Goal: Information Seeking & Learning: Learn about a topic

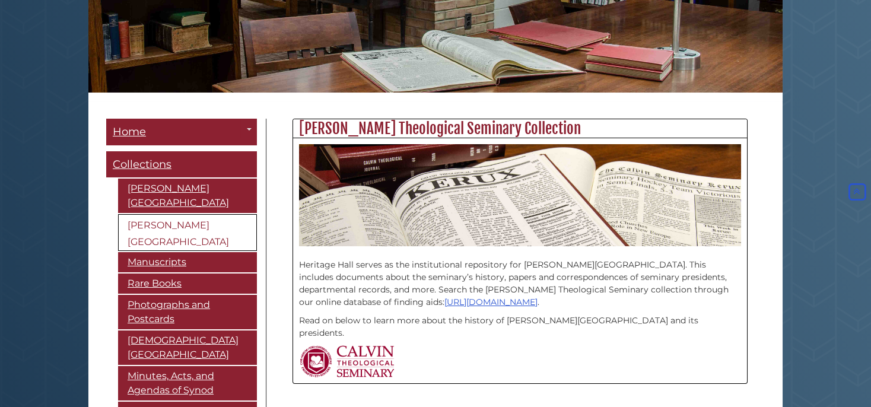
scroll to position [177, 0]
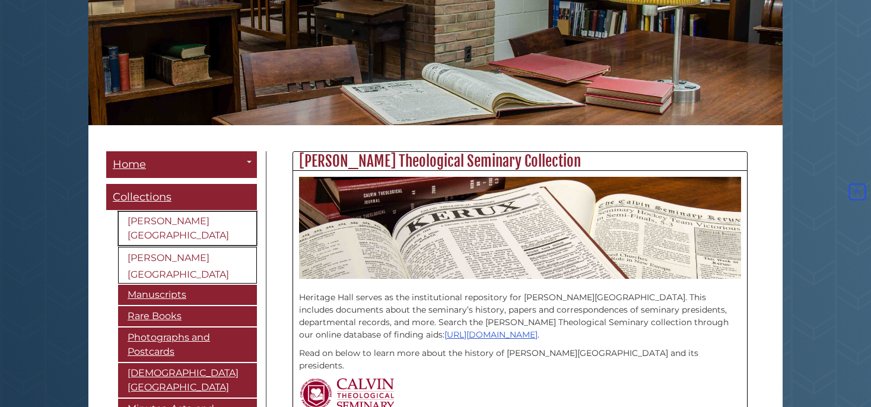
click at [164, 224] on link "[PERSON_NAME][GEOGRAPHIC_DATA]" at bounding box center [187, 228] width 139 height 34
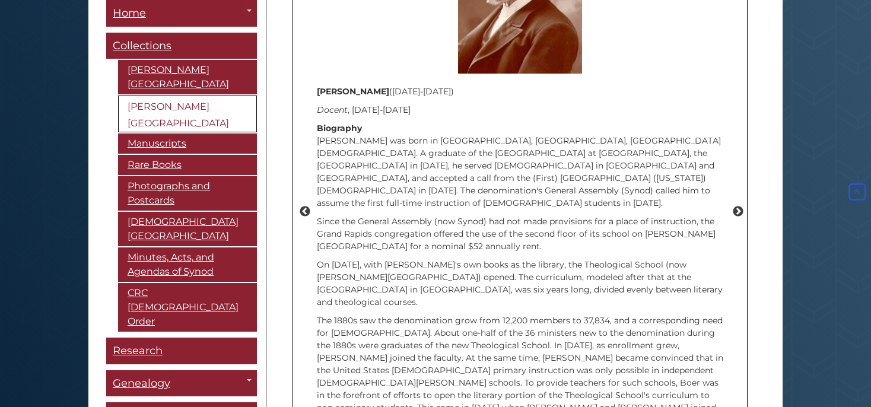
scroll to position [1416, 0]
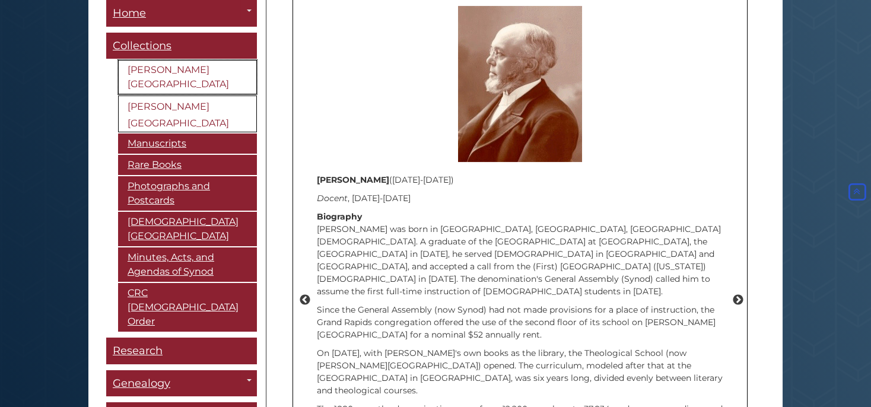
click at [169, 67] on link "[PERSON_NAME][GEOGRAPHIC_DATA]" at bounding box center [187, 77] width 139 height 34
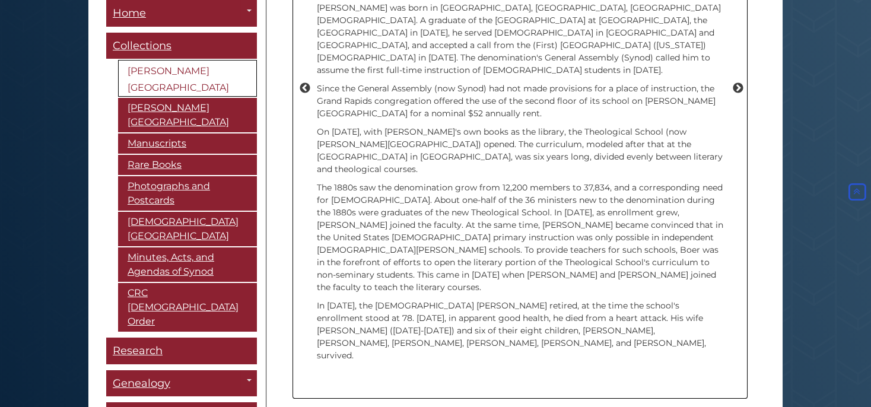
scroll to position [1622, 0]
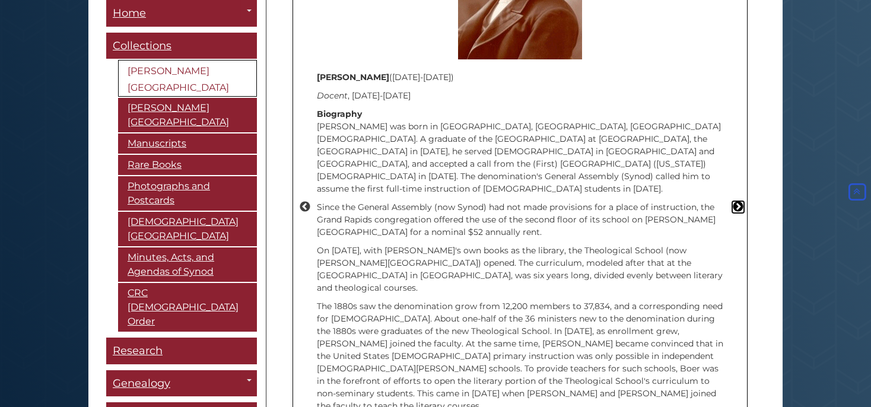
click at [738, 201] on button "Next" at bounding box center [738, 207] width 12 height 12
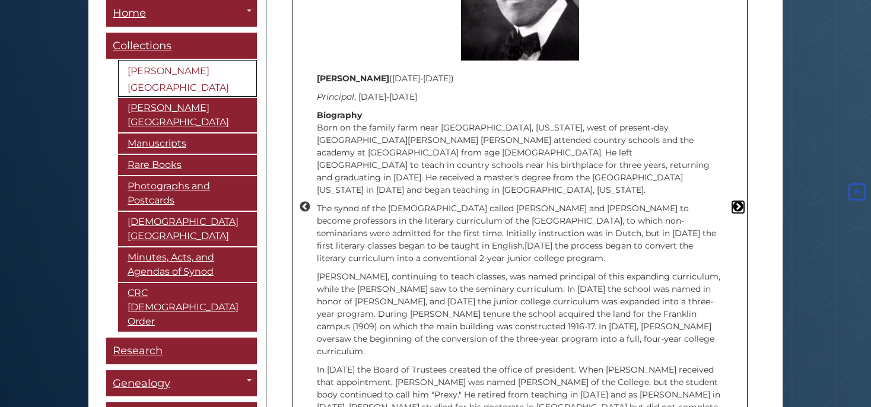
click at [738, 201] on button "Next" at bounding box center [738, 207] width 12 height 12
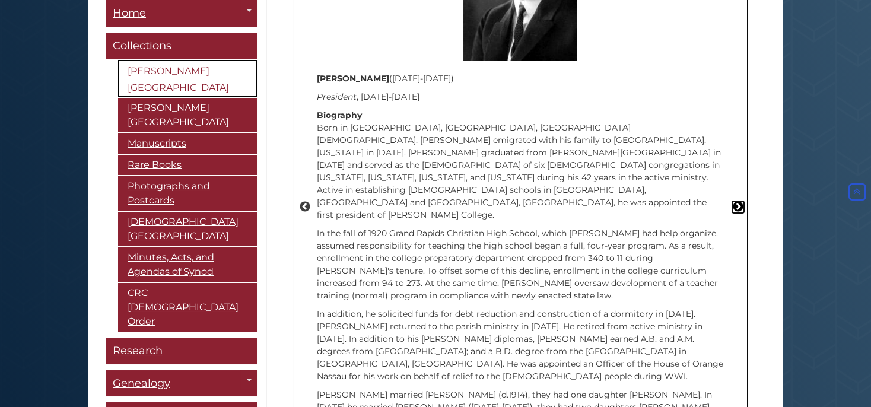
click at [738, 201] on button "Next" at bounding box center [738, 207] width 12 height 12
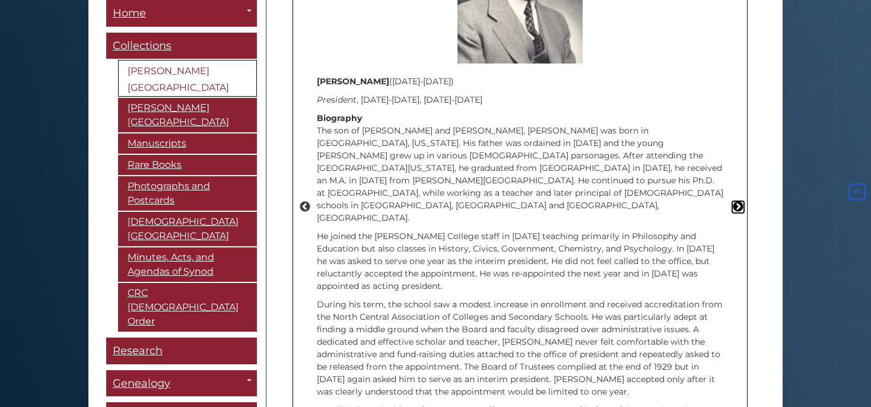
click at [738, 201] on button "Next" at bounding box center [738, 207] width 12 height 12
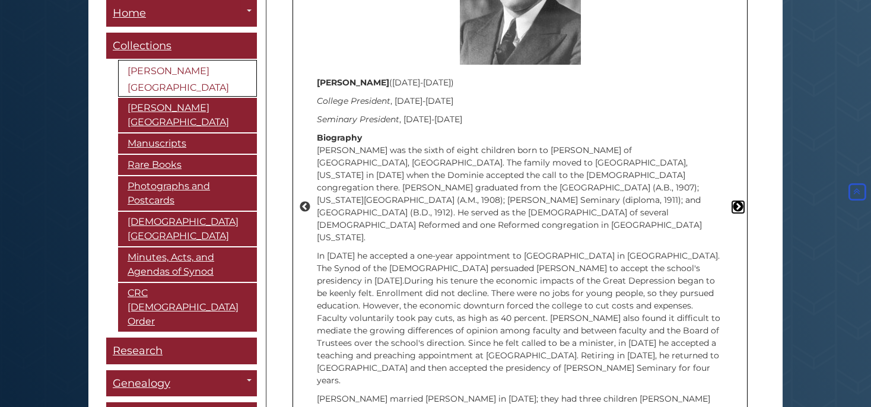
click at [738, 201] on button "Next" at bounding box center [738, 207] width 12 height 12
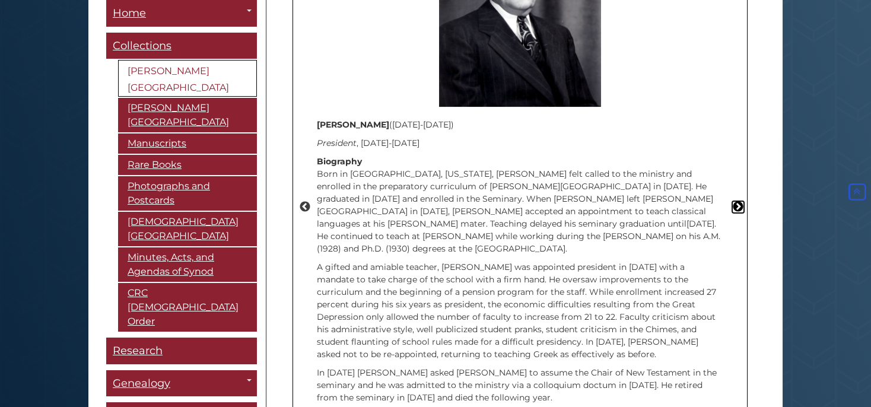
click at [738, 201] on button "Next" at bounding box center [738, 207] width 12 height 12
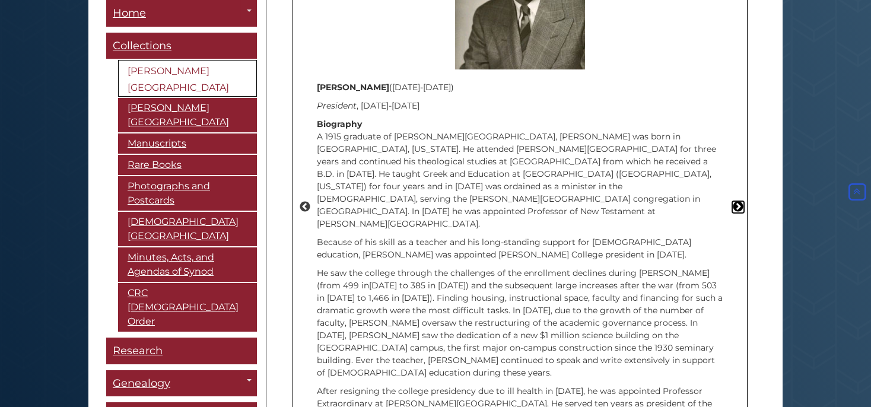
click at [738, 201] on button "Next" at bounding box center [738, 207] width 12 height 12
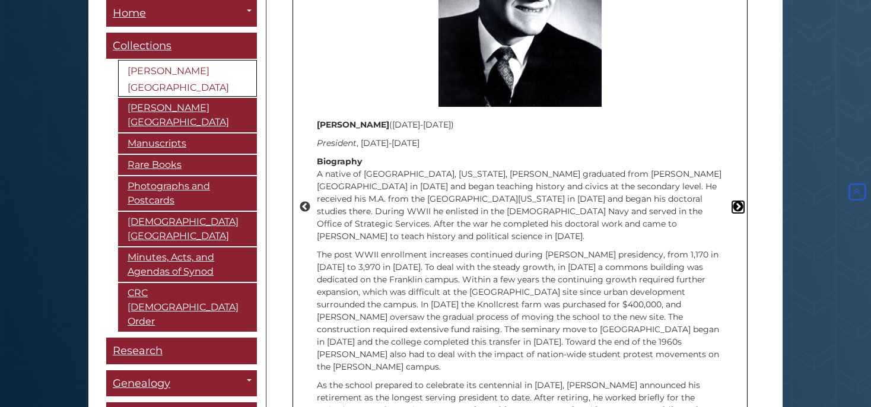
click at [738, 201] on button "Next" at bounding box center [738, 207] width 12 height 12
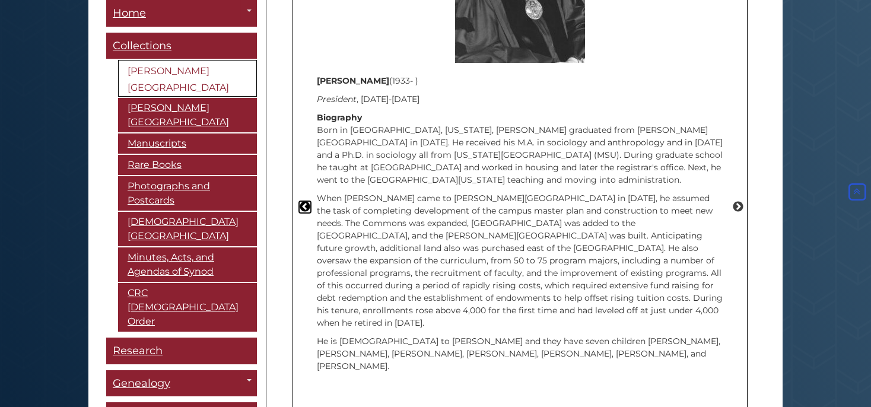
click at [304, 201] on button "Previous" at bounding box center [305, 207] width 12 height 12
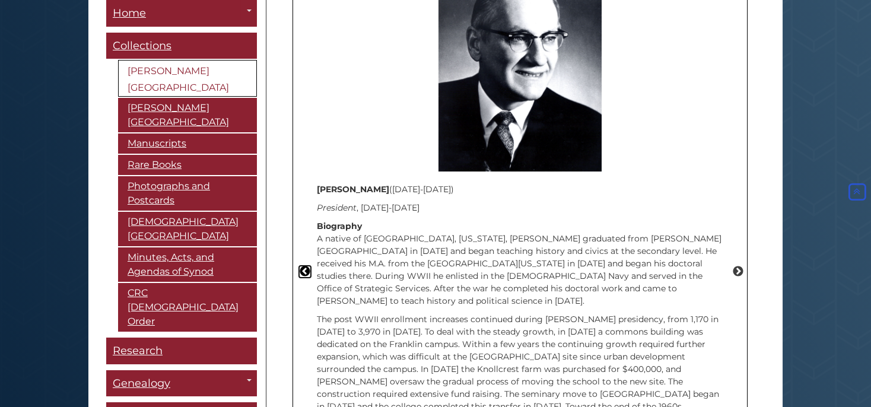
scroll to position [1503, 0]
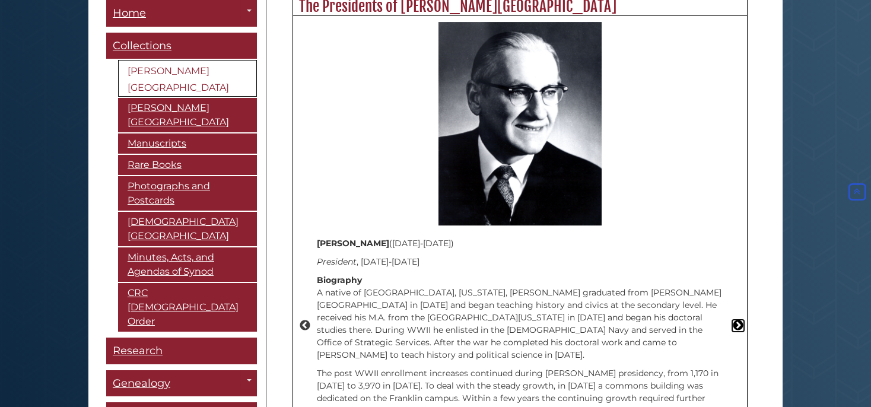
click at [735, 320] on button "Next" at bounding box center [738, 326] width 12 height 12
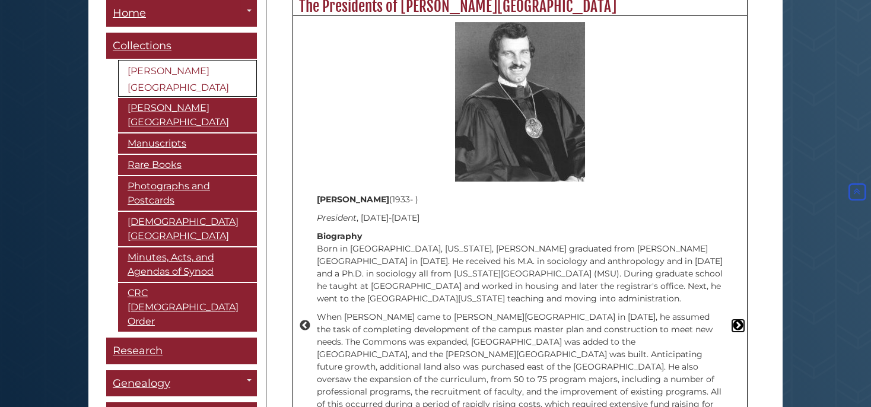
click at [735, 320] on button "Next" at bounding box center [738, 326] width 12 height 12
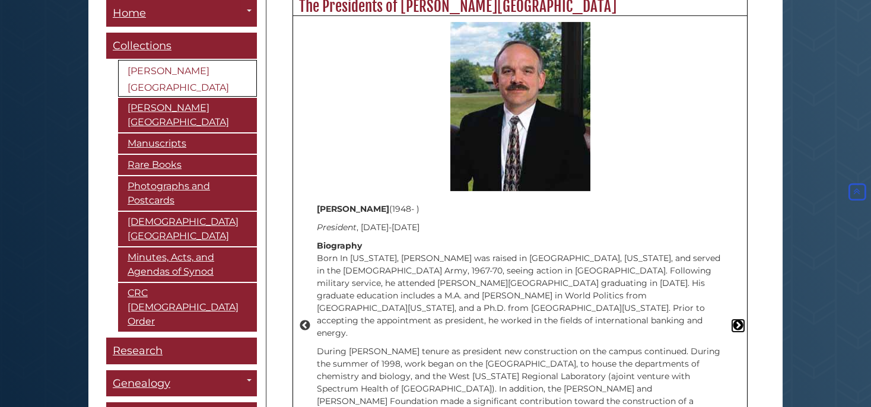
click at [738, 320] on button "Next" at bounding box center [738, 326] width 12 height 12
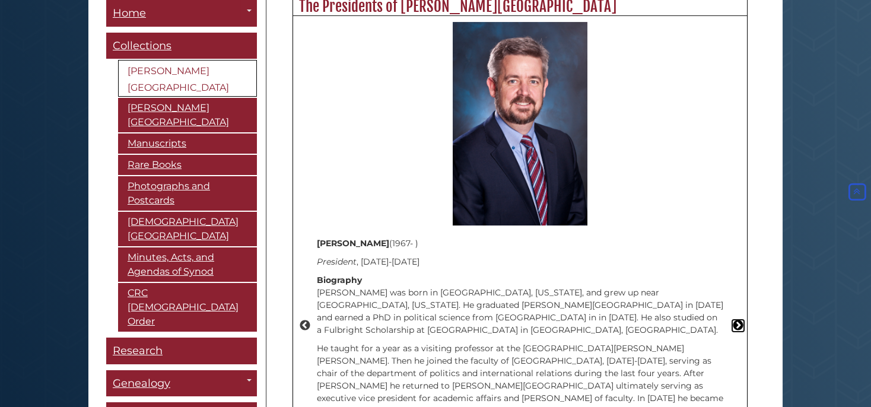
click at [738, 320] on button "Next" at bounding box center [738, 326] width 12 height 12
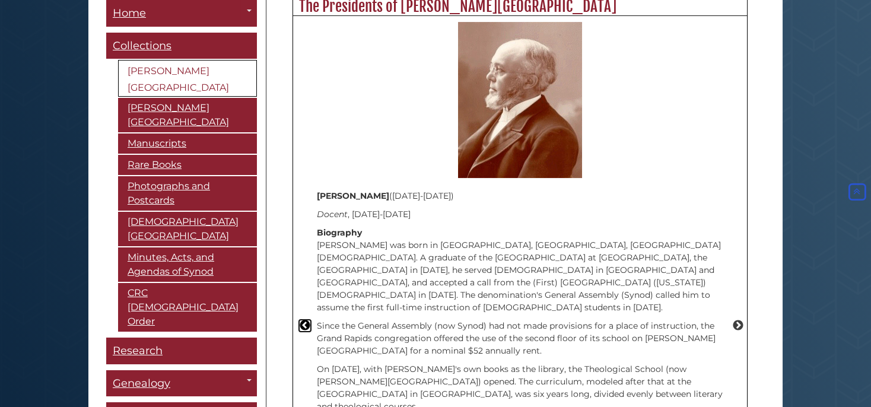
click at [304, 320] on button "Previous" at bounding box center [305, 326] width 12 height 12
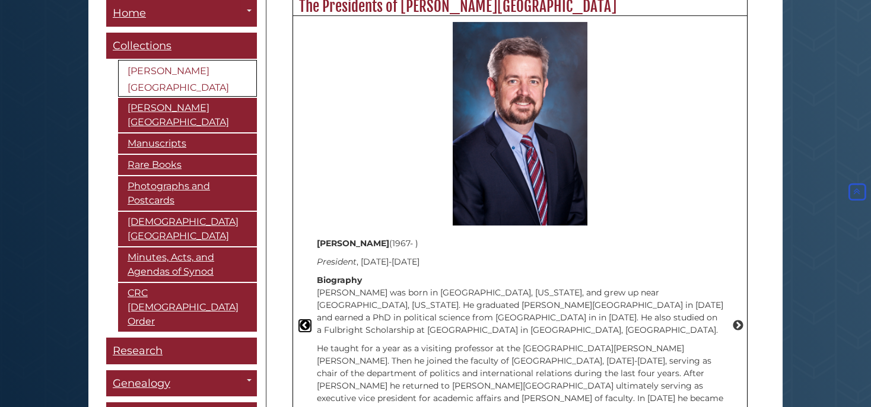
click at [301, 320] on button "Previous" at bounding box center [305, 326] width 12 height 12
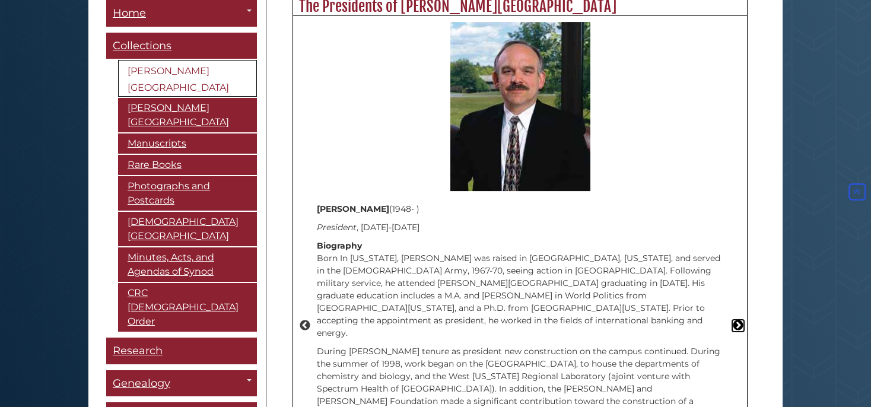
click at [738, 320] on button "Next" at bounding box center [738, 326] width 12 height 12
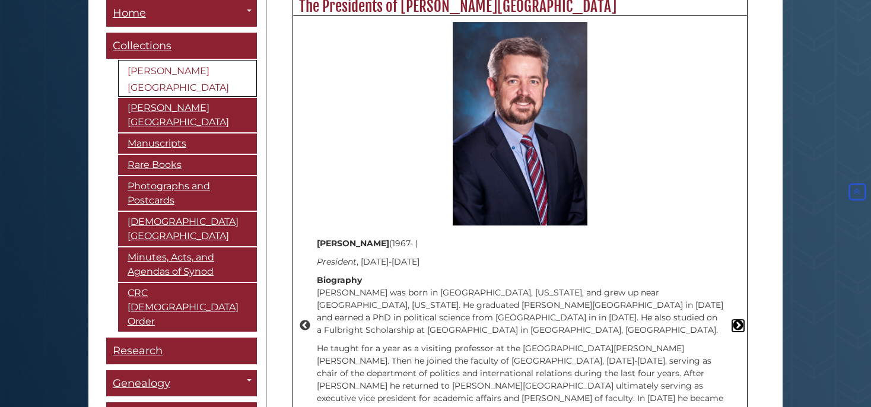
click at [738, 320] on button "Next" at bounding box center [738, 326] width 12 height 12
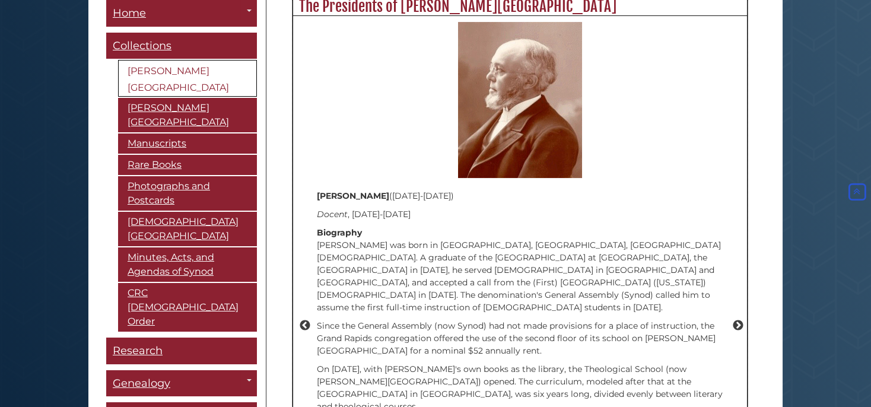
click at [298, 272] on div "Previous [PERSON_NAME] (1967- ) President , [DATE]-[DATE] Biography [PERSON_NAM…" at bounding box center [520, 325] width 454 height 619
click at [304, 320] on button "Previous" at bounding box center [305, 326] width 12 height 12
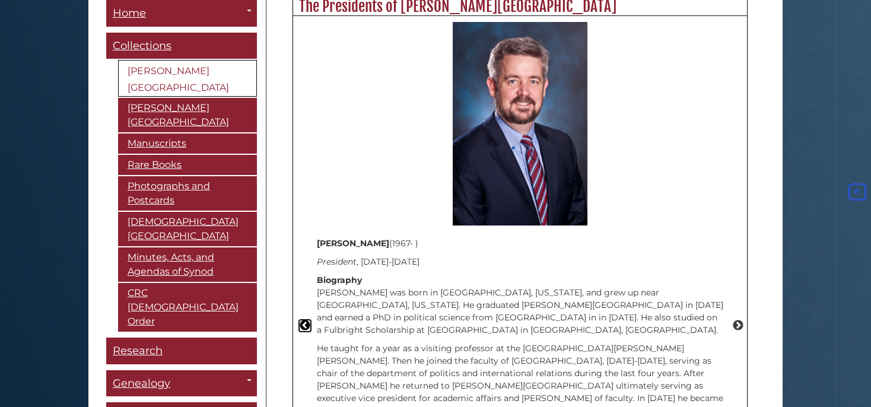
scroll to position [1740, 0]
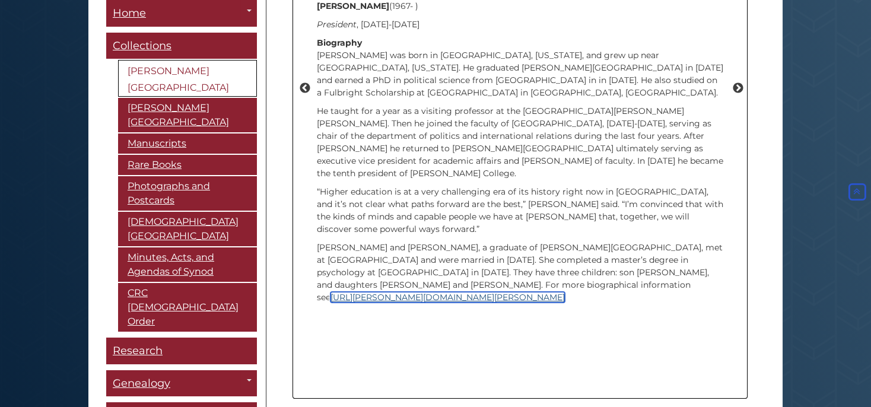
click at [523, 292] on link "[URL][PERSON_NAME][DOMAIN_NAME][PERSON_NAME]" at bounding box center [447, 297] width 234 height 11
